Goal: Task Accomplishment & Management: Manage account settings

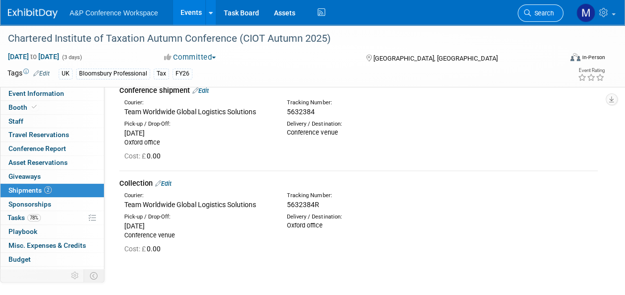
scroll to position [50, 0]
click at [529, 16] on icon at bounding box center [527, 12] width 7 height 7
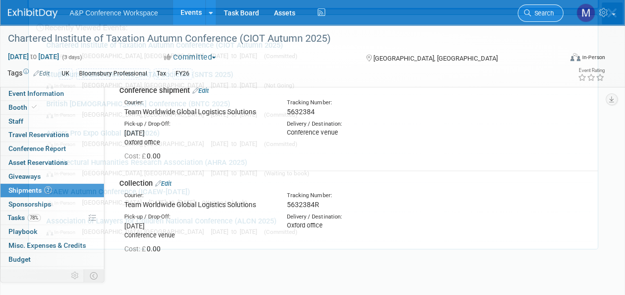
scroll to position [0, 0]
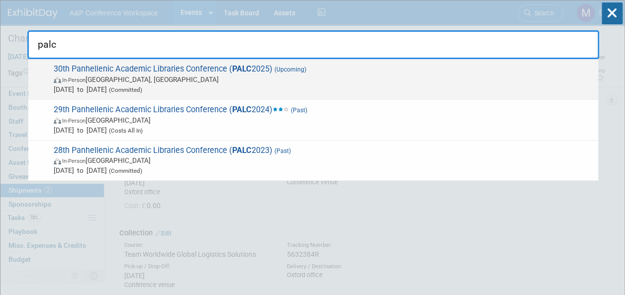
type input "palc"
click at [207, 68] on span "30th Panhellenic Academic Libraries Conference ( PALC 2025) (Upcoming) In-Perso…" at bounding box center [322, 79] width 542 height 30
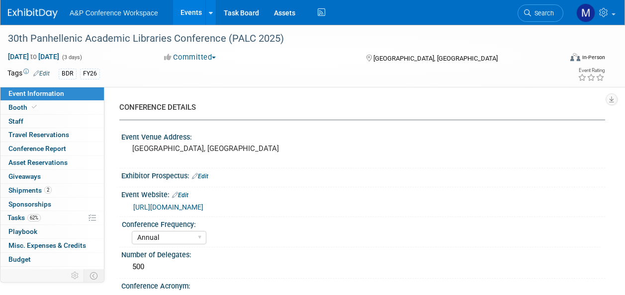
select select "Annual"
select select "Level 2"
select select "In-Person Booth"
select select "Libraries"
select select "Bloomsbury Digital Resources"
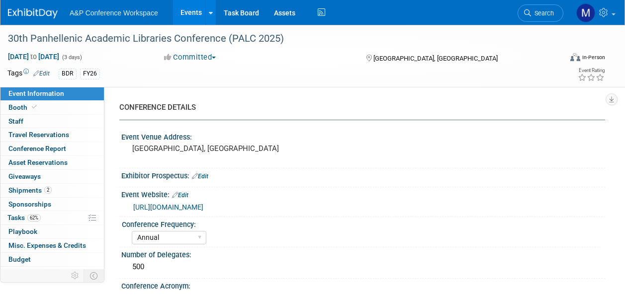
select select "[PERSON_NAME]"
select select "BDR Product Awareness and Trial Generation​"
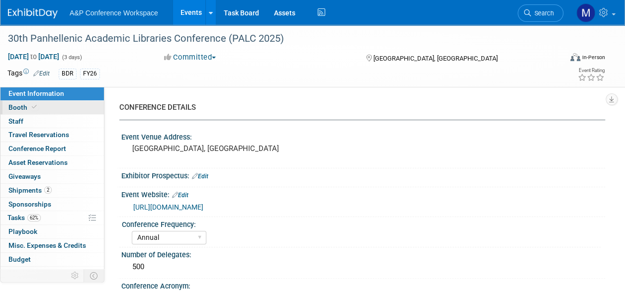
click at [24, 102] on link "Booth" at bounding box center [51, 107] width 103 height 13
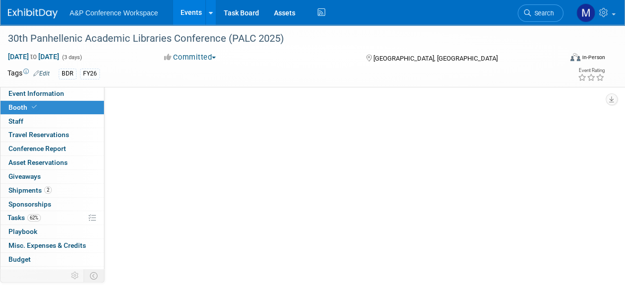
select select "DIGI"
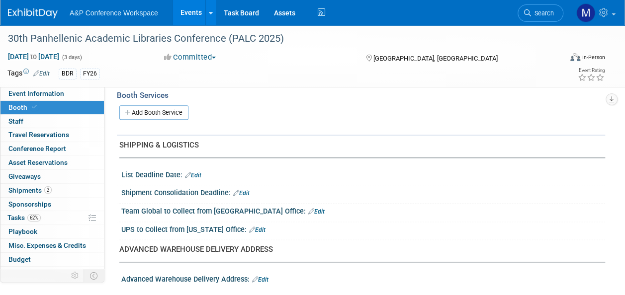
scroll to position [547, 0]
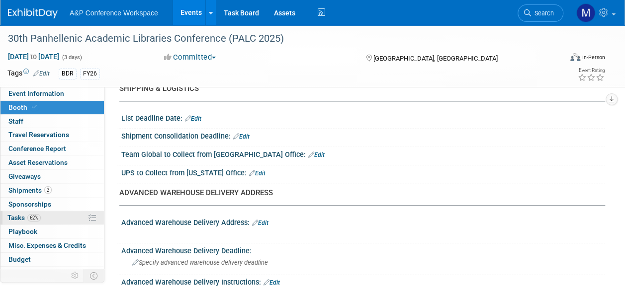
click at [39, 219] on span "62%" at bounding box center [33, 217] width 13 height 7
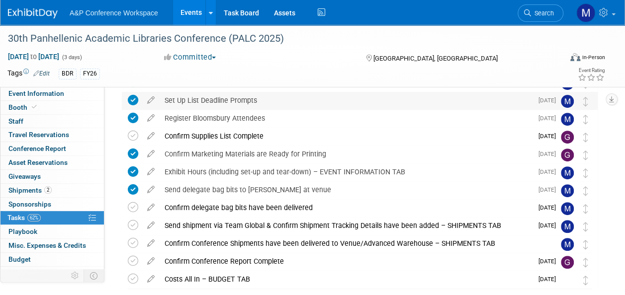
scroll to position [180, 0]
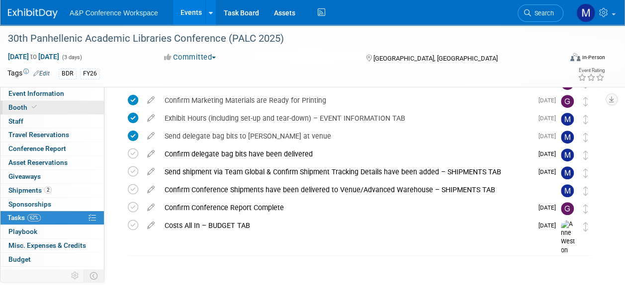
click at [52, 105] on link "Booth" at bounding box center [51, 107] width 103 height 13
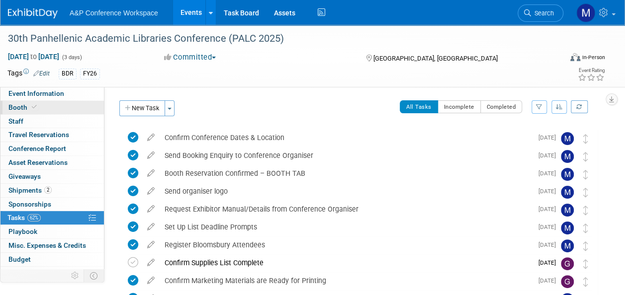
select select "DIGI"
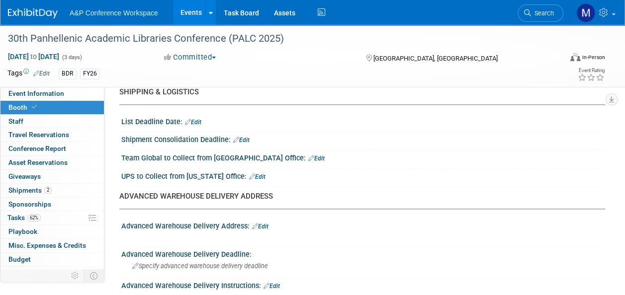
scroll to position [547, 0]
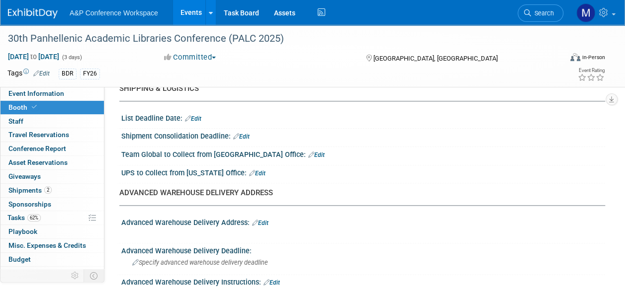
click at [308, 152] on link "Edit" at bounding box center [316, 155] width 16 height 7
select select "8"
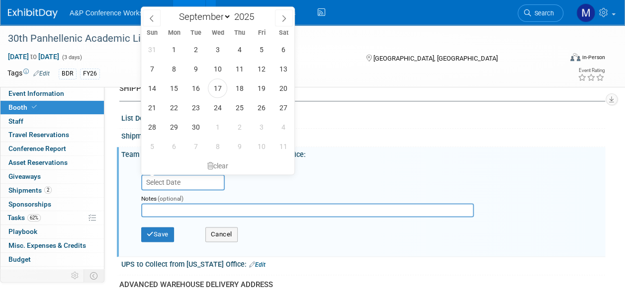
click at [205, 178] on input "text" at bounding box center [182, 182] width 83 height 16
click at [180, 130] on span "29" at bounding box center [173, 126] width 19 height 19
type input "Sep 29, 2025"
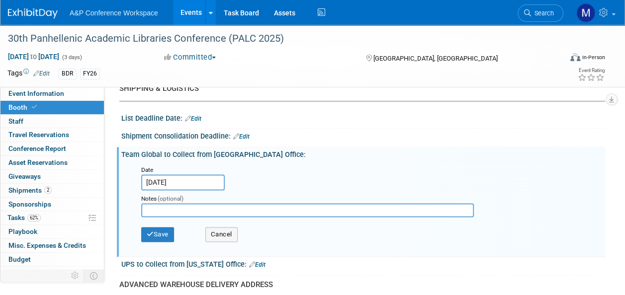
click at [156, 240] on div "Save Cancel" at bounding box center [365, 235] width 448 height 27
click at [158, 230] on button "Save" at bounding box center [157, 234] width 33 height 15
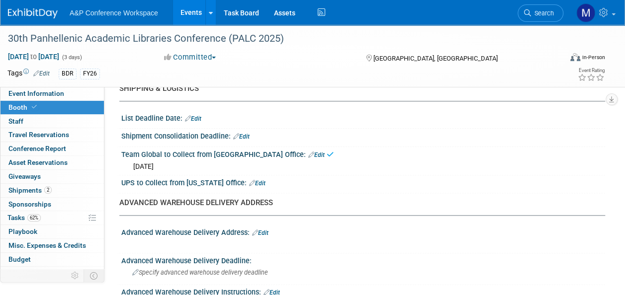
click at [255, 182] on link "Edit" at bounding box center [257, 183] width 16 height 7
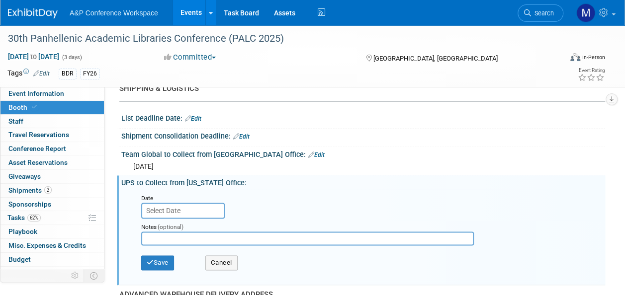
click at [202, 232] on input "text" at bounding box center [307, 239] width 332 height 14
type input "N/A"
click at [163, 261] on button "Save" at bounding box center [157, 262] width 33 height 15
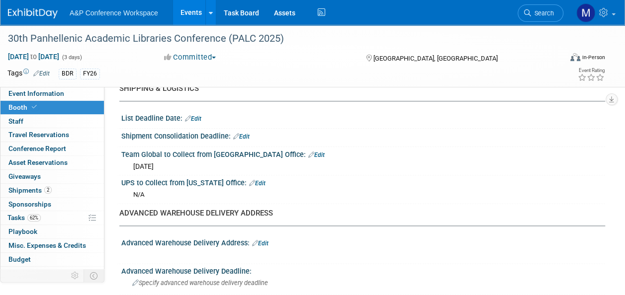
click at [249, 134] on link "Edit" at bounding box center [241, 136] width 16 height 7
select select "8"
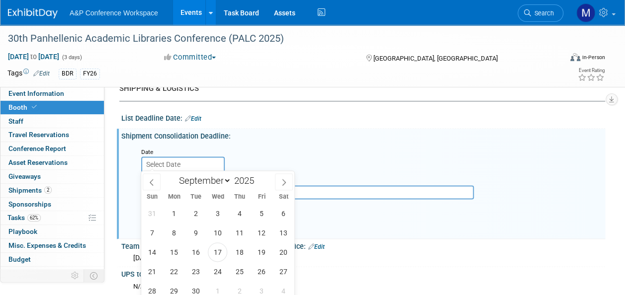
click at [195, 164] on input "text" at bounding box center [182, 165] width 83 height 16
click at [264, 269] on span "26" at bounding box center [260, 271] width 19 height 19
type input "Sep 26, 2025"
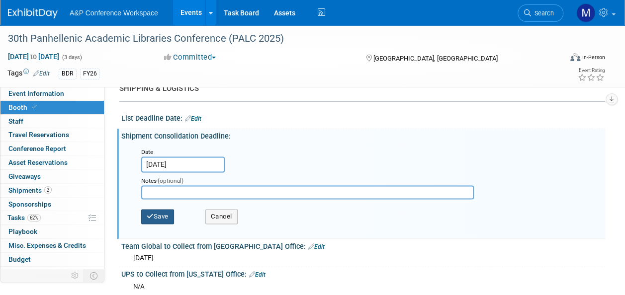
click at [167, 215] on button "Save" at bounding box center [157, 216] width 33 height 15
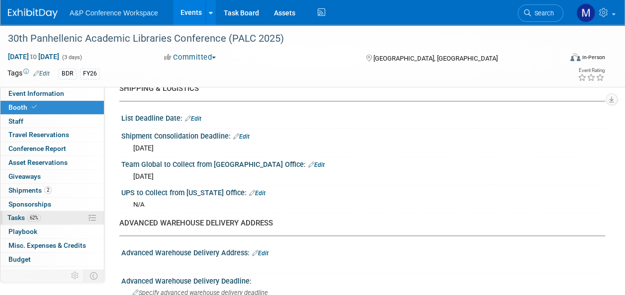
click at [64, 221] on link "62% Tasks 62%" at bounding box center [51, 217] width 103 height 13
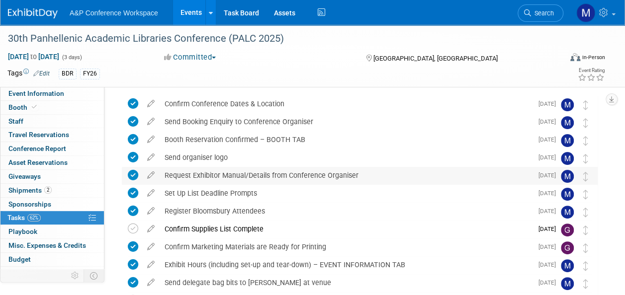
scroll to position [50, 0]
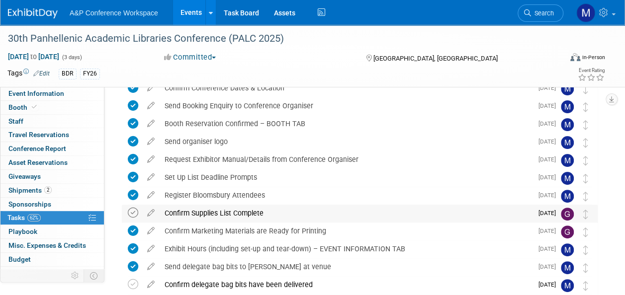
click at [129, 212] on icon at bounding box center [133, 213] width 10 height 10
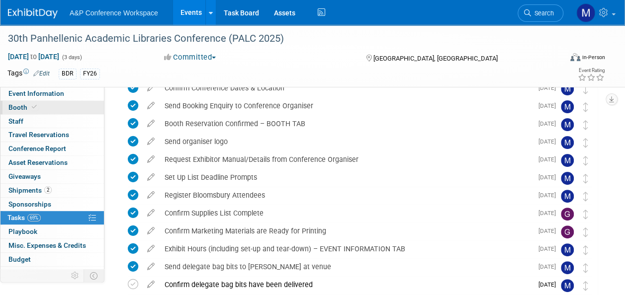
click at [21, 106] on span "Booth" at bounding box center [23, 107] width 30 height 8
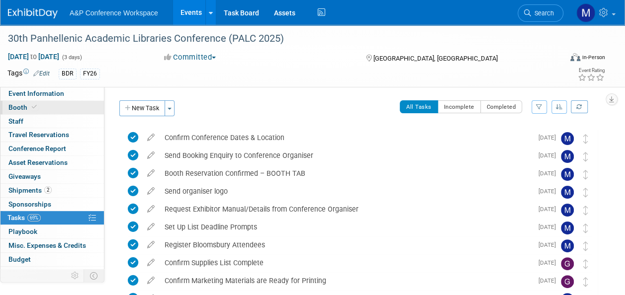
select select "DIGI"
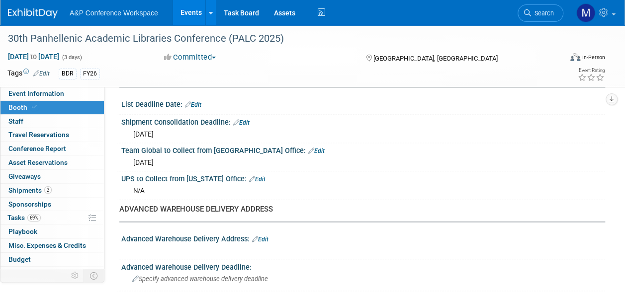
scroll to position [497, 0]
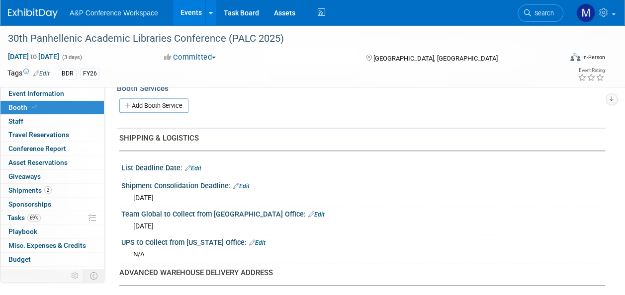
click at [196, 165] on link "Edit" at bounding box center [193, 168] width 16 height 7
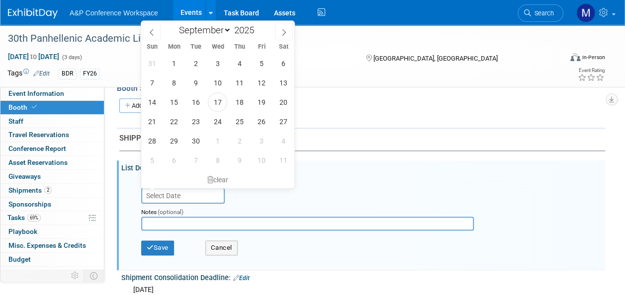
click at [199, 191] on input "text" at bounding box center [182, 196] width 83 height 16
click at [237, 125] on span "25" at bounding box center [239, 121] width 19 height 19
type input "Sep 25, 2025"
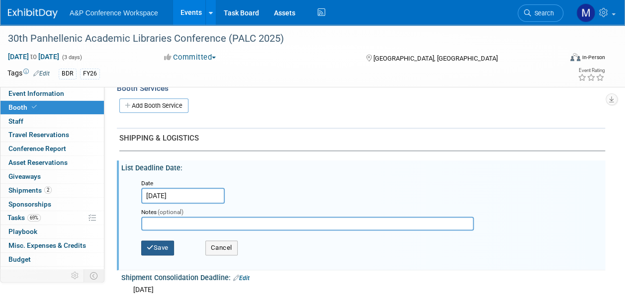
click at [162, 242] on button "Save" at bounding box center [157, 247] width 33 height 15
